Goal: Information Seeking & Learning: Find specific fact

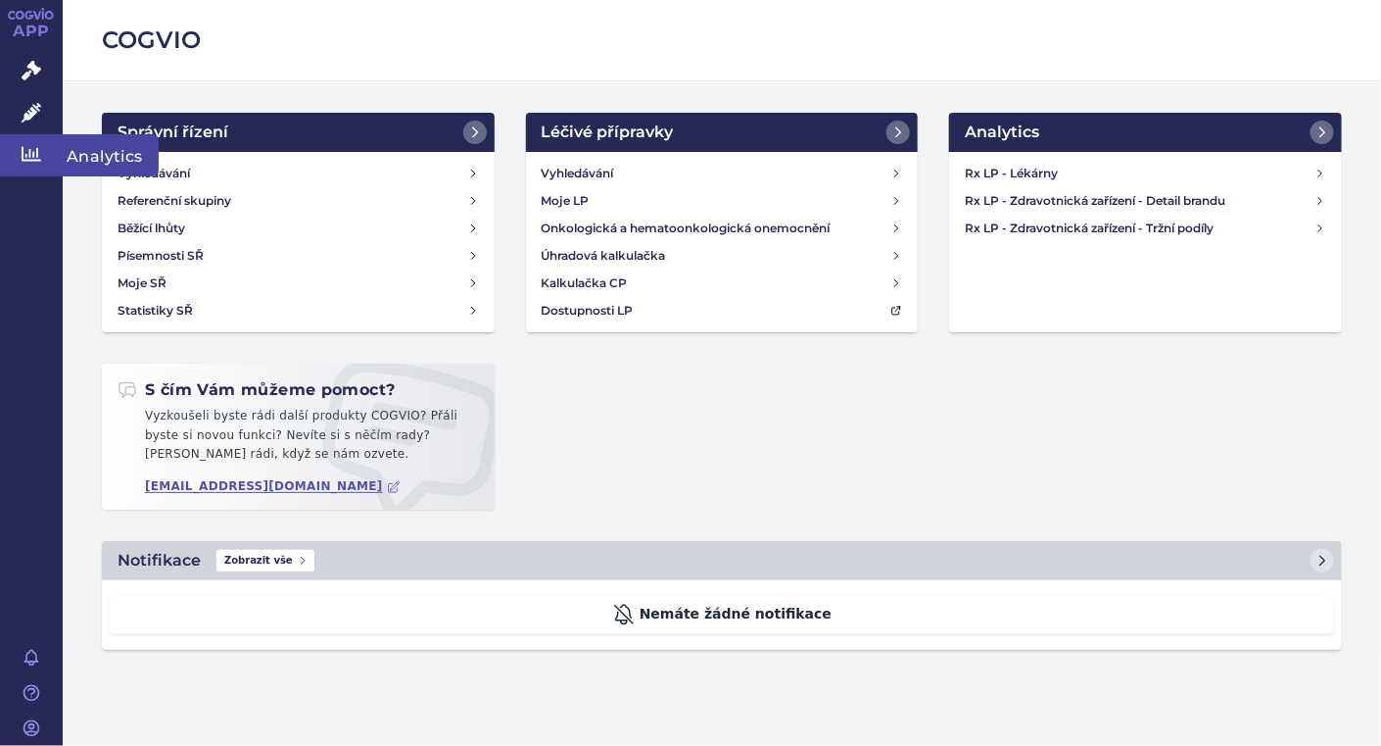
click at [37, 158] on icon at bounding box center [32, 154] width 20 height 20
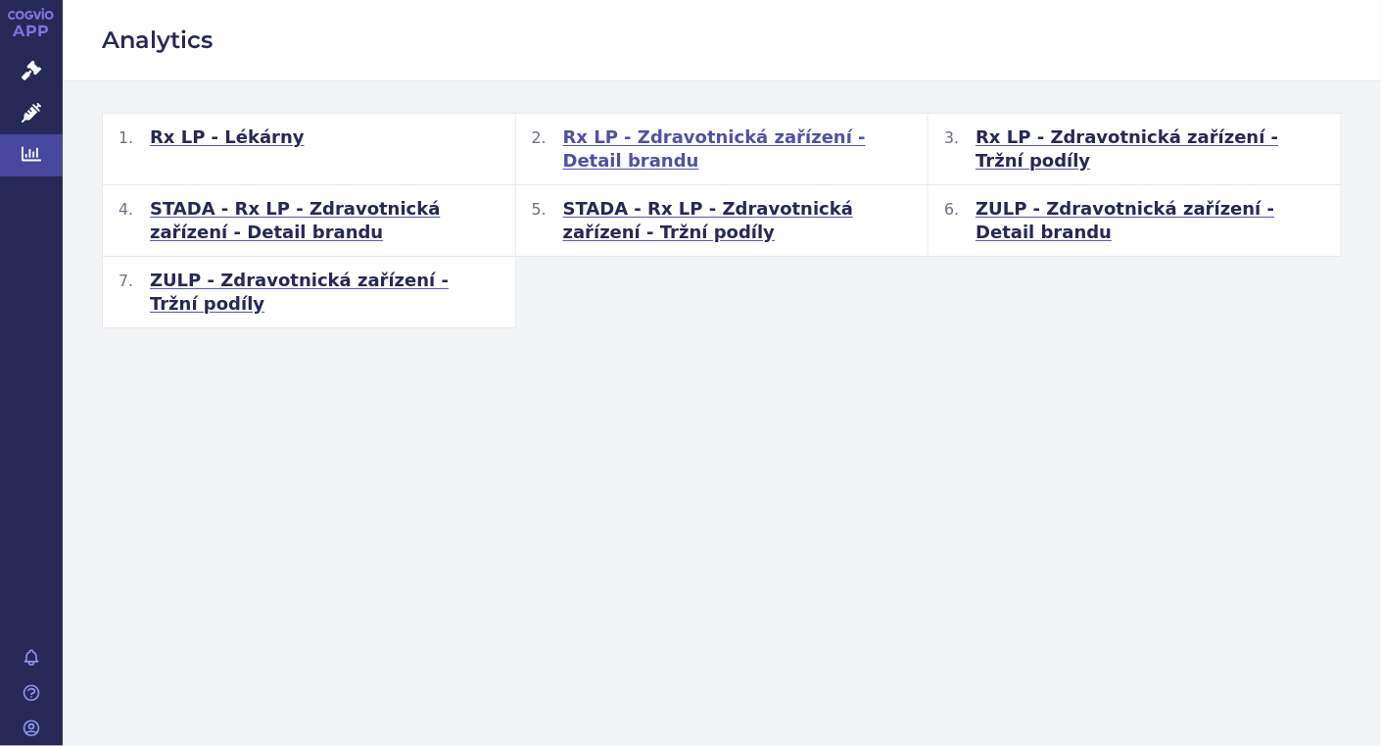
click at [676, 129] on span "Rx LP - Zdravotnická zařízení - Detail brandu" at bounding box center [738, 148] width 350 height 47
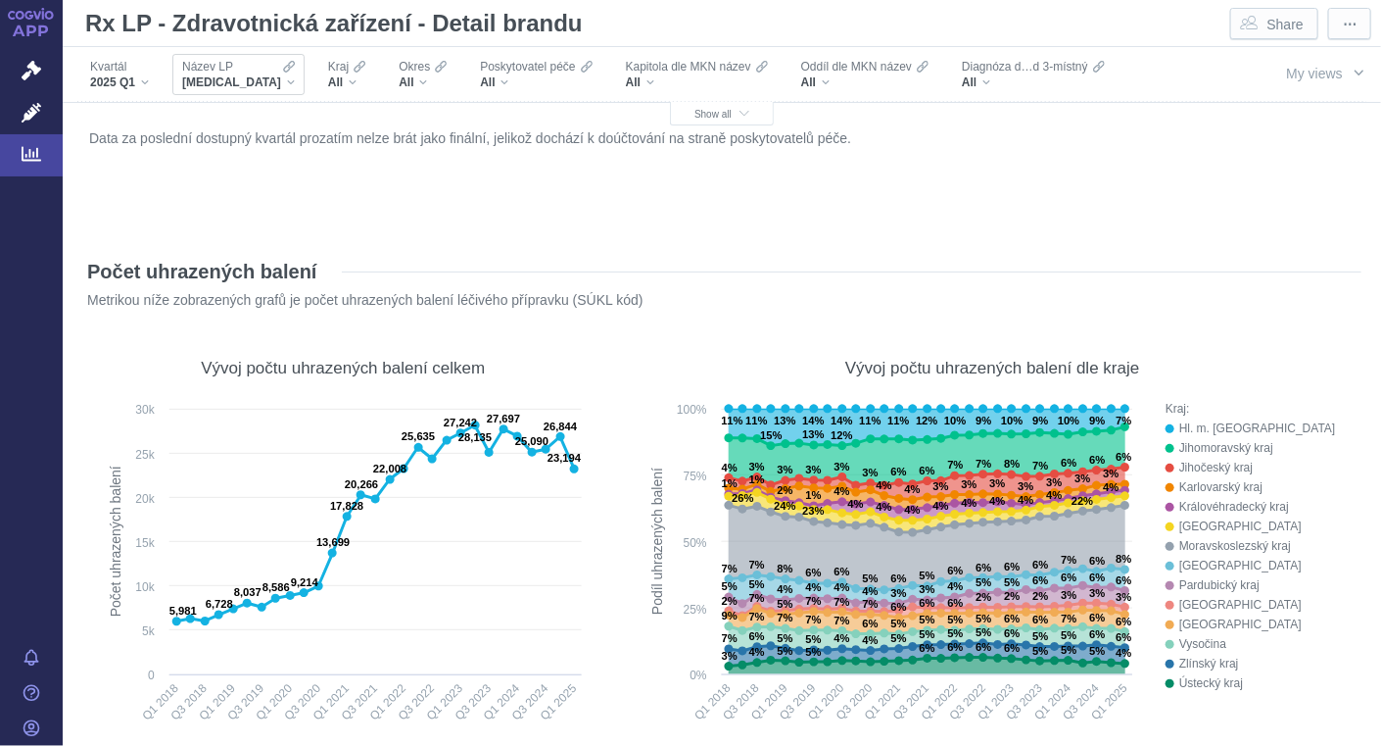
click at [241, 79] on div "[MEDICAL_DATA]" at bounding box center [238, 82] width 113 height 16
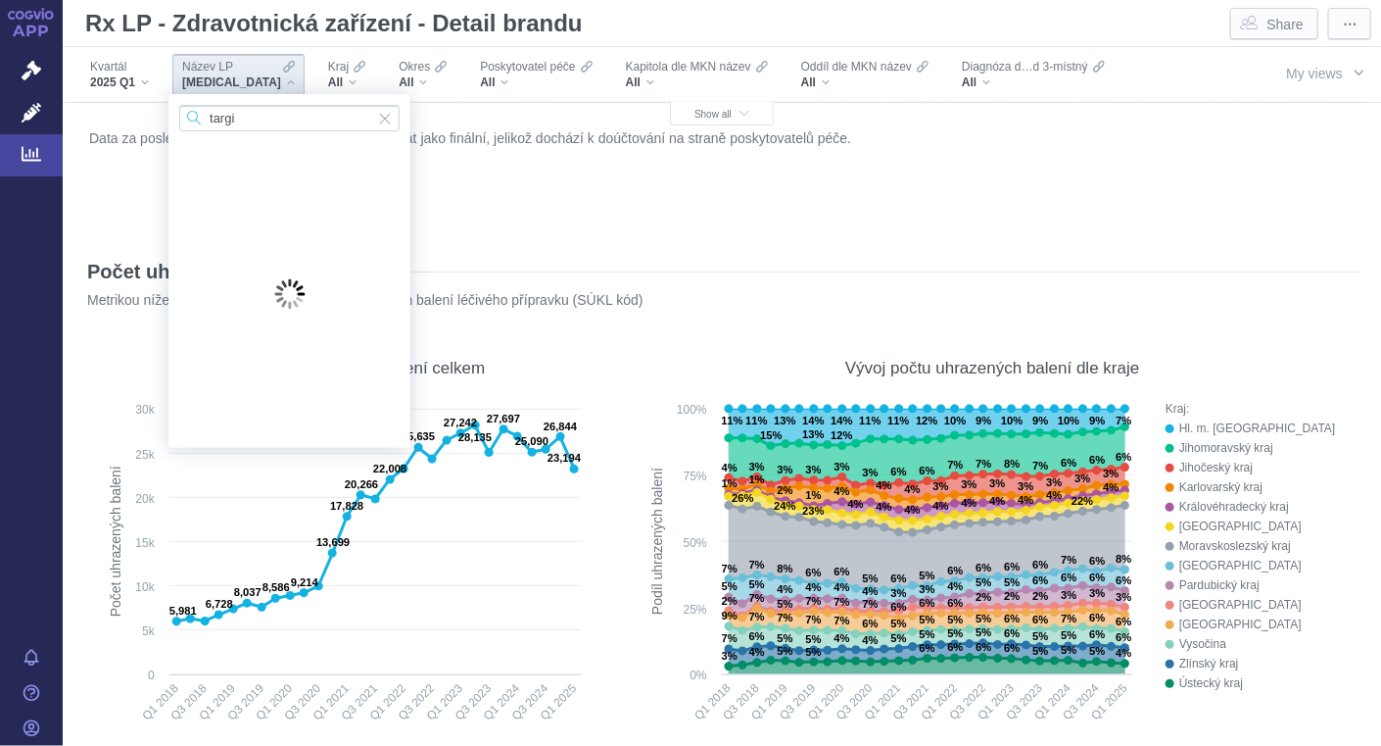
type input "targin"
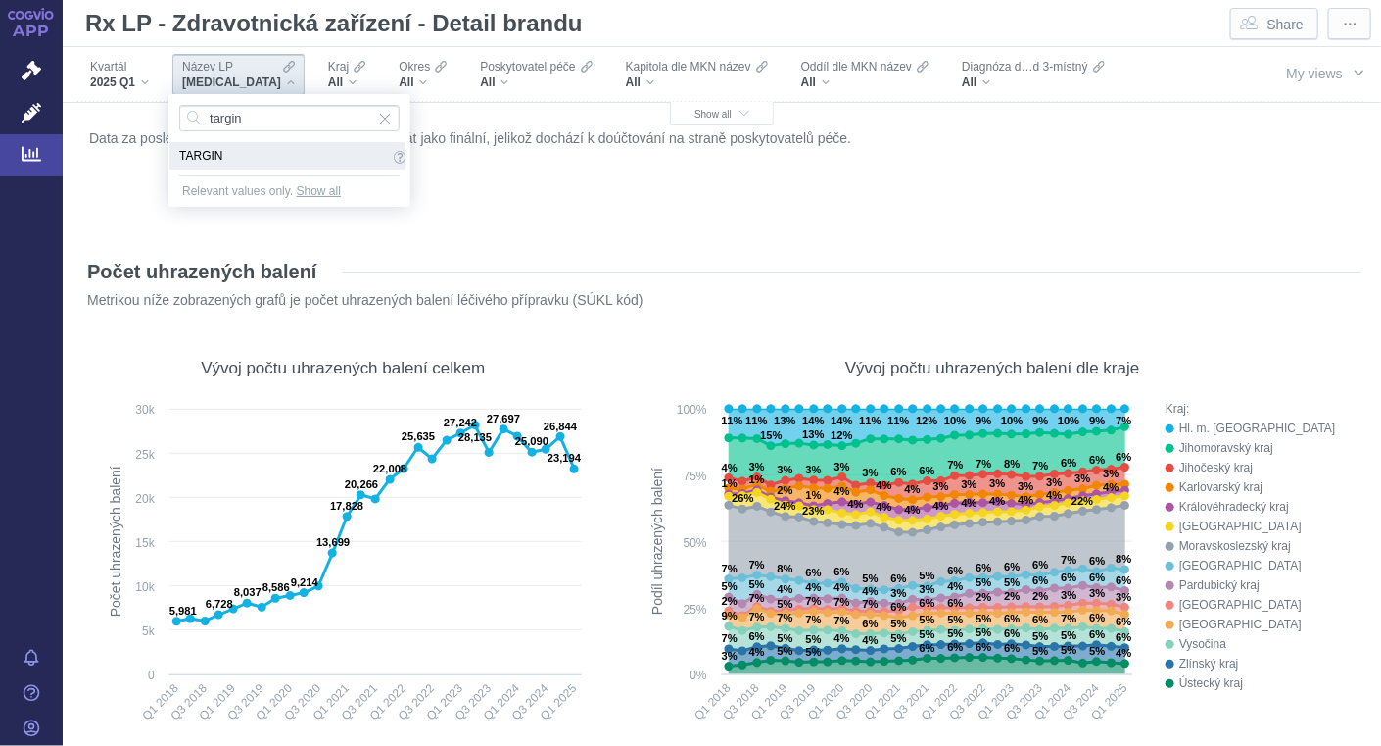
click at [190, 155] on span "TARGIN" at bounding box center [284, 156] width 210 height 22
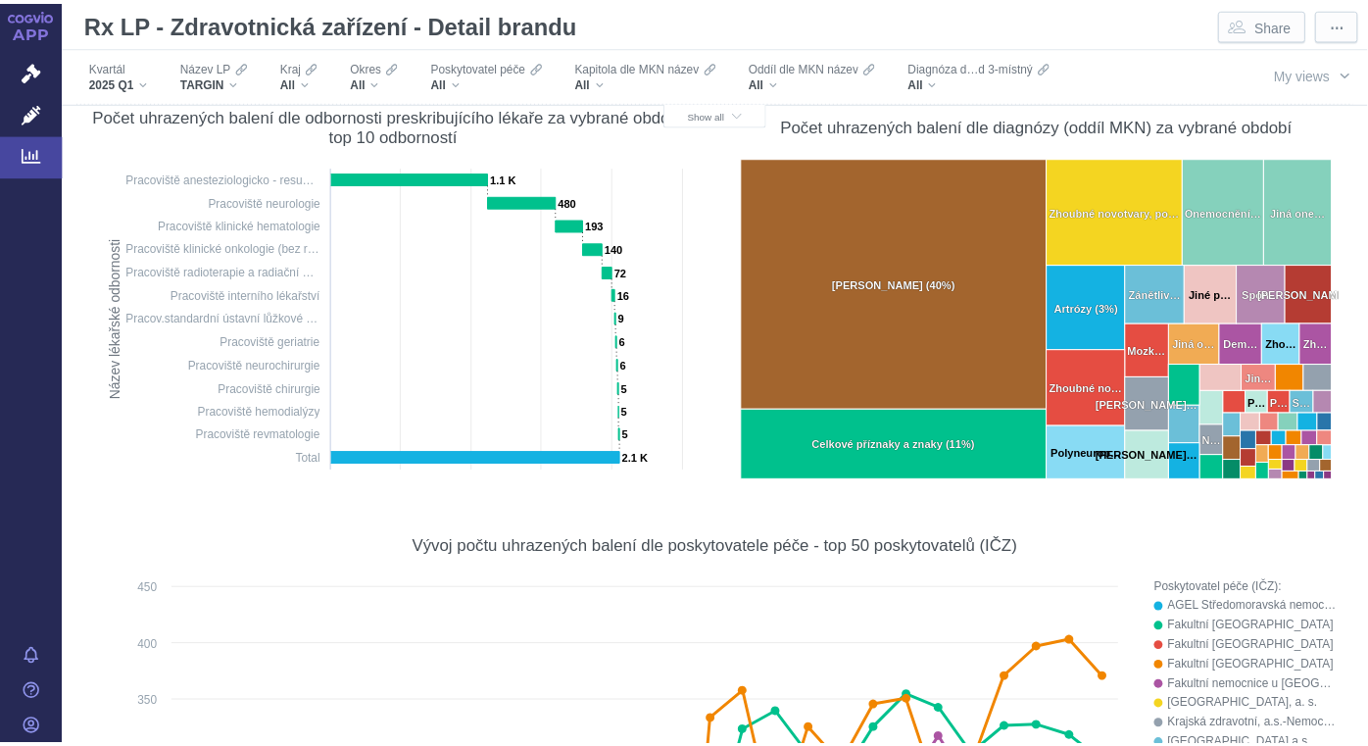
scroll to position [639, 0]
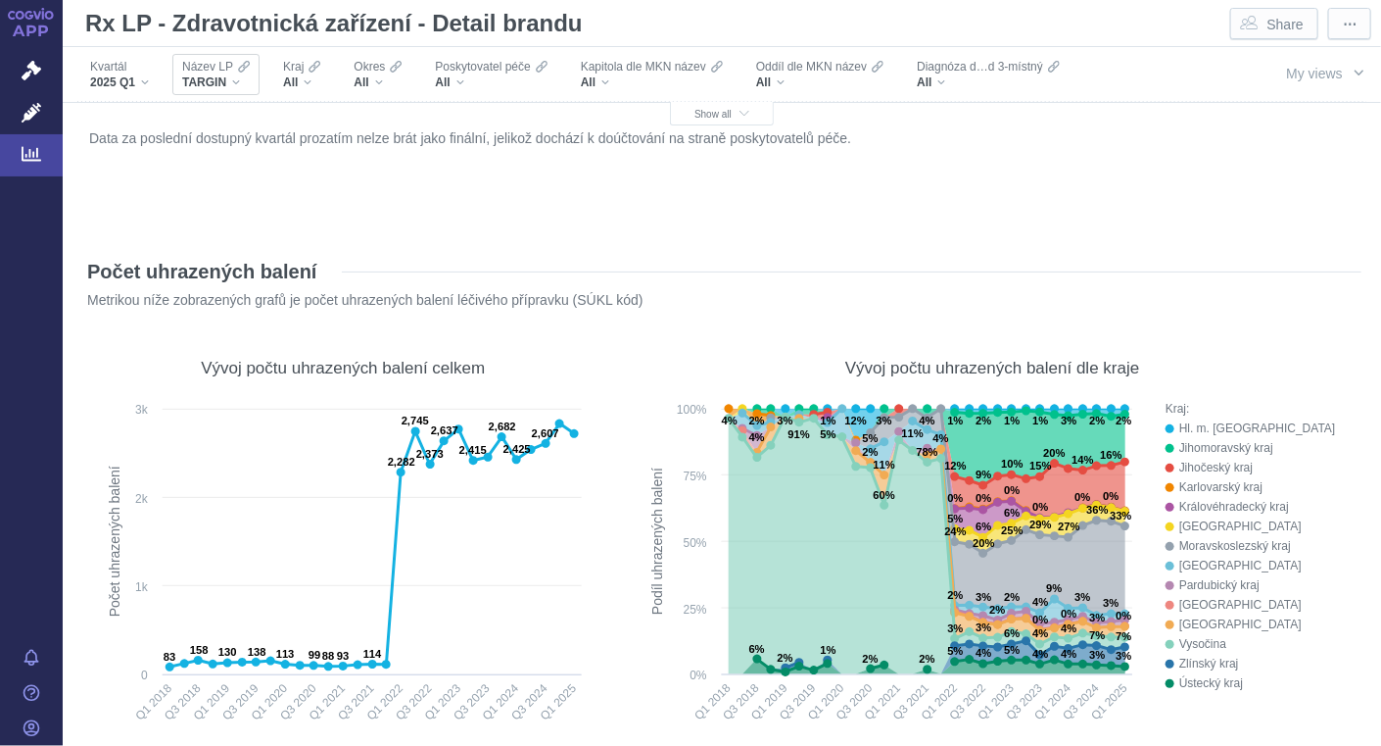
click at [233, 84] on div "TARGIN" at bounding box center [216, 82] width 68 height 16
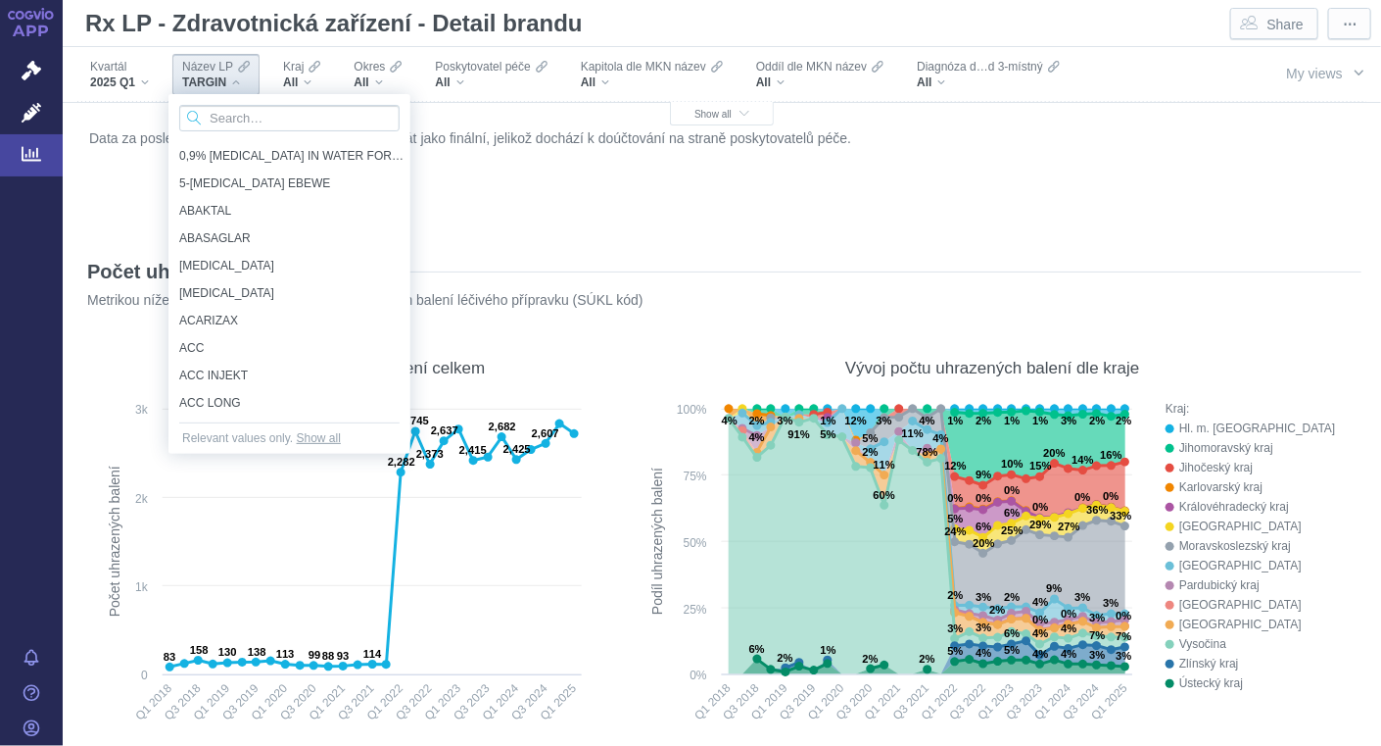
scroll to position [1003, 0]
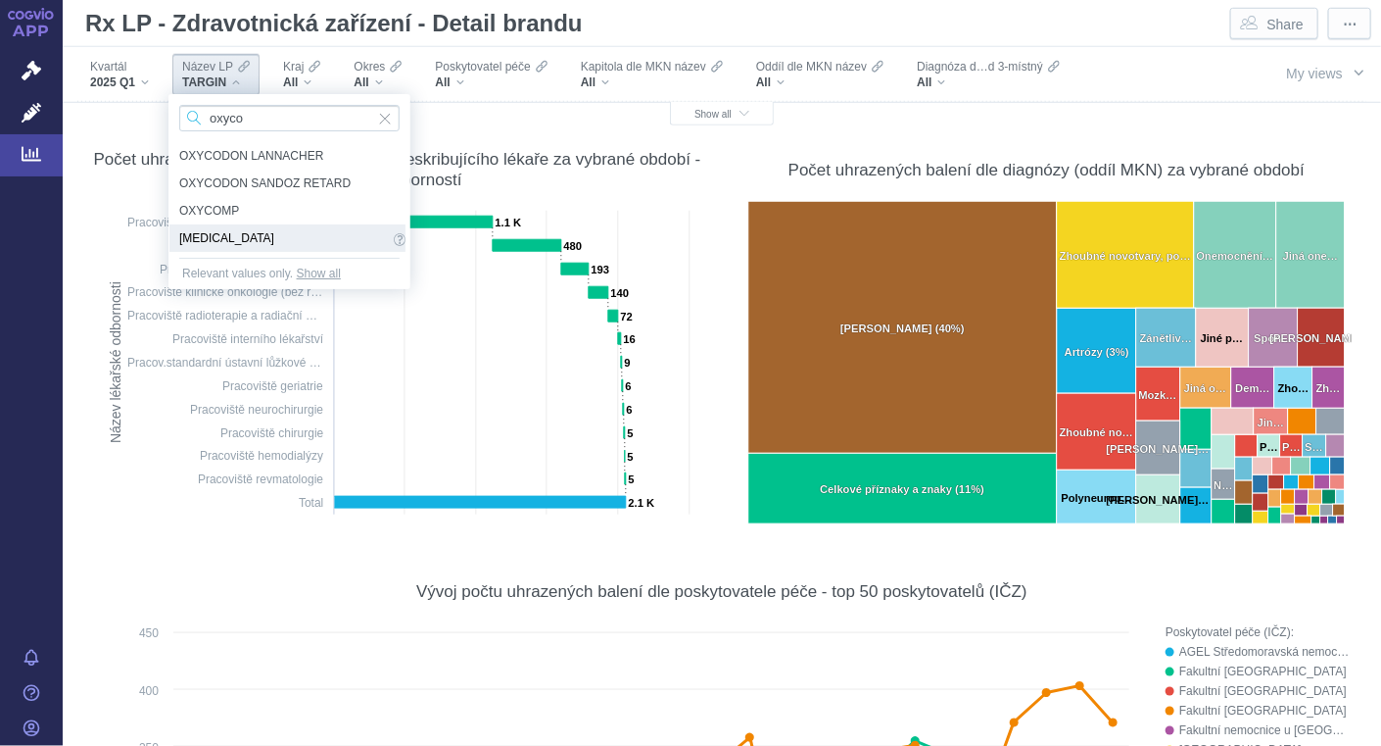
type input "oxyco"
click at [239, 240] on span "OXYCONTIN" at bounding box center [284, 238] width 210 height 22
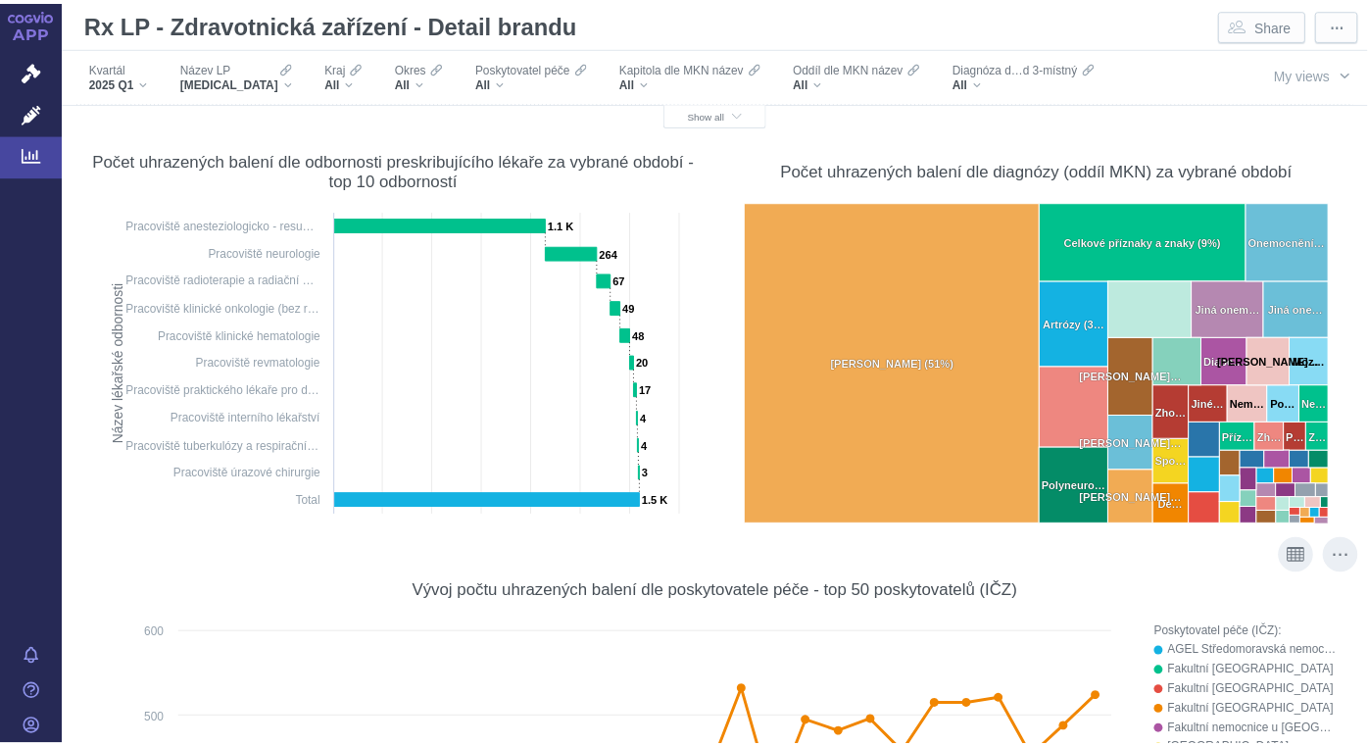
scroll to position [639, 0]
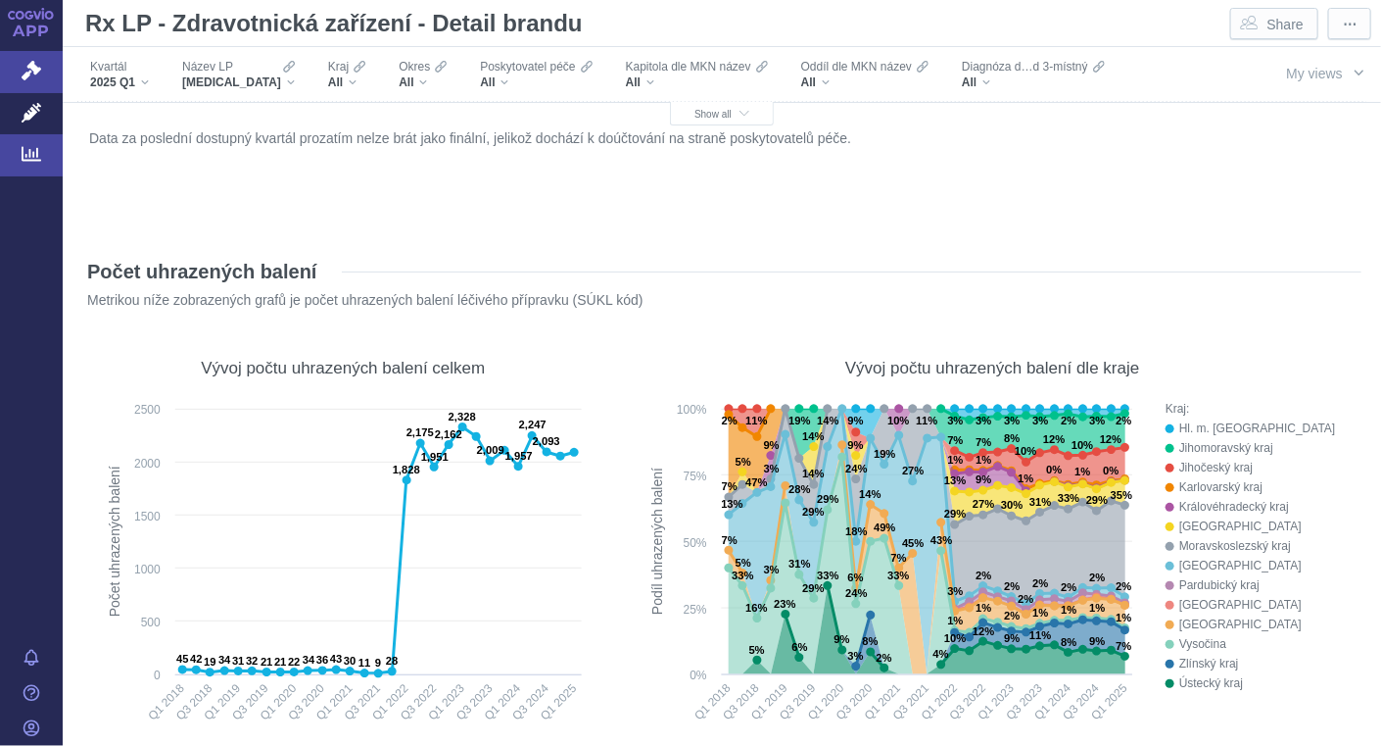
scroll to position [639, 0]
